Goal: Entertainment & Leisure: Consume media (video, audio)

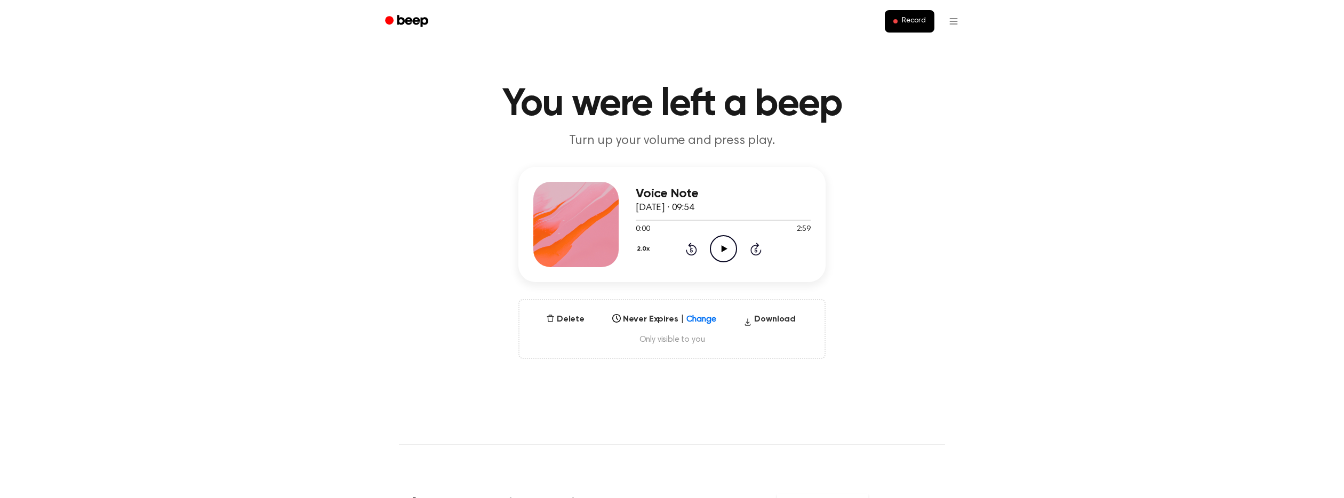
click at [702, 318] on div at bounding box center [710, 316] width 19 height 11
click at [672, 377] on div "[DATE]" at bounding box center [664, 377] width 113 height 19
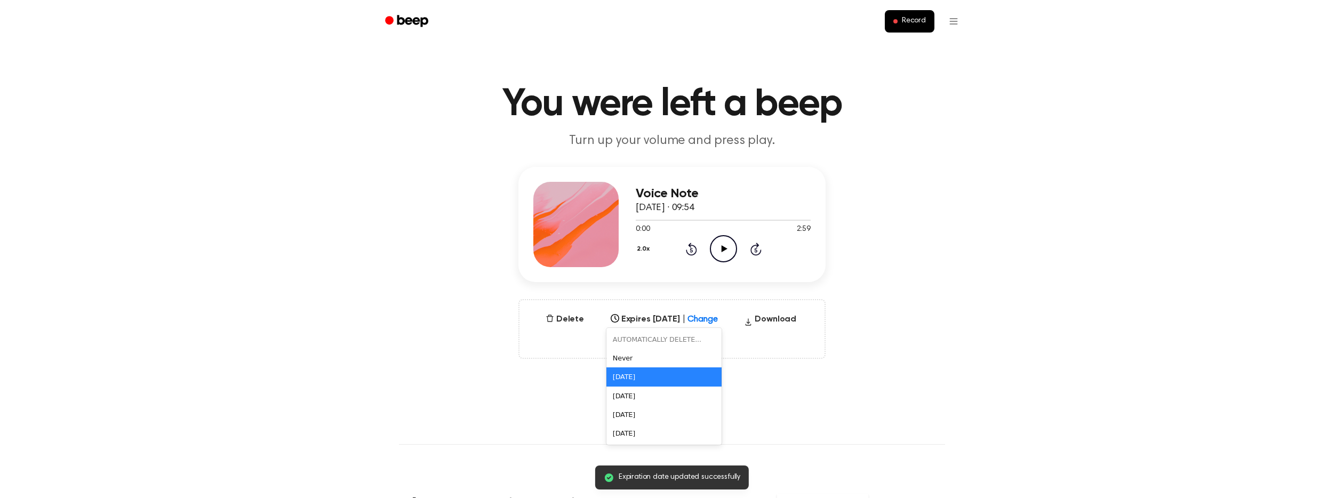
click at [702, 317] on div "In 1 Day" at bounding box center [654, 316] width 95 height 12
click at [688, 400] on div "[DATE]" at bounding box center [664, 396] width 116 height 19
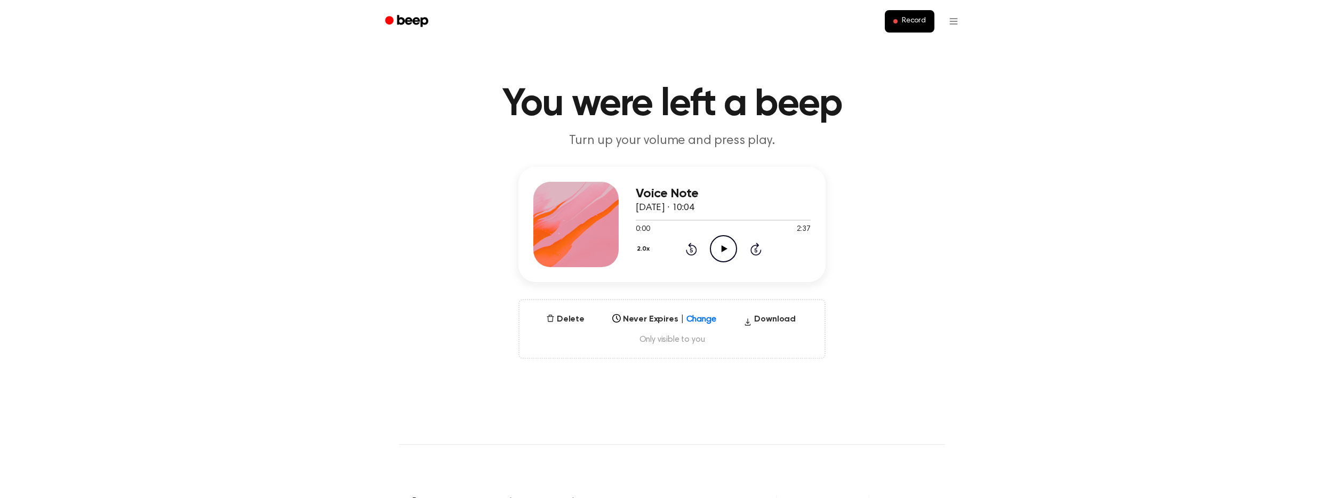
click at [701, 317] on div at bounding box center [710, 316] width 19 height 11
click at [688, 390] on div "[DATE]" at bounding box center [664, 396] width 113 height 19
